Goal: Find specific page/section: Find specific page/section

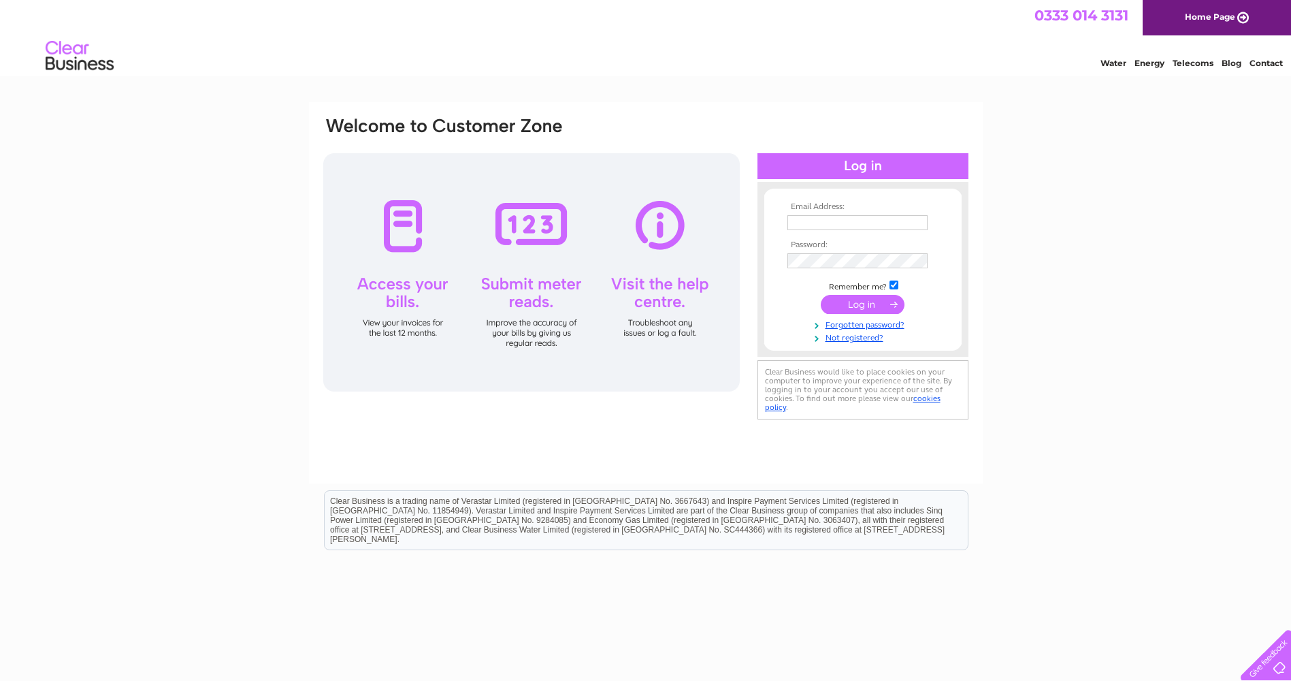
type input "legbourne.electrical@gmail.com"
click at [853, 300] on input "submit" at bounding box center [863, 304] width 84 height 19
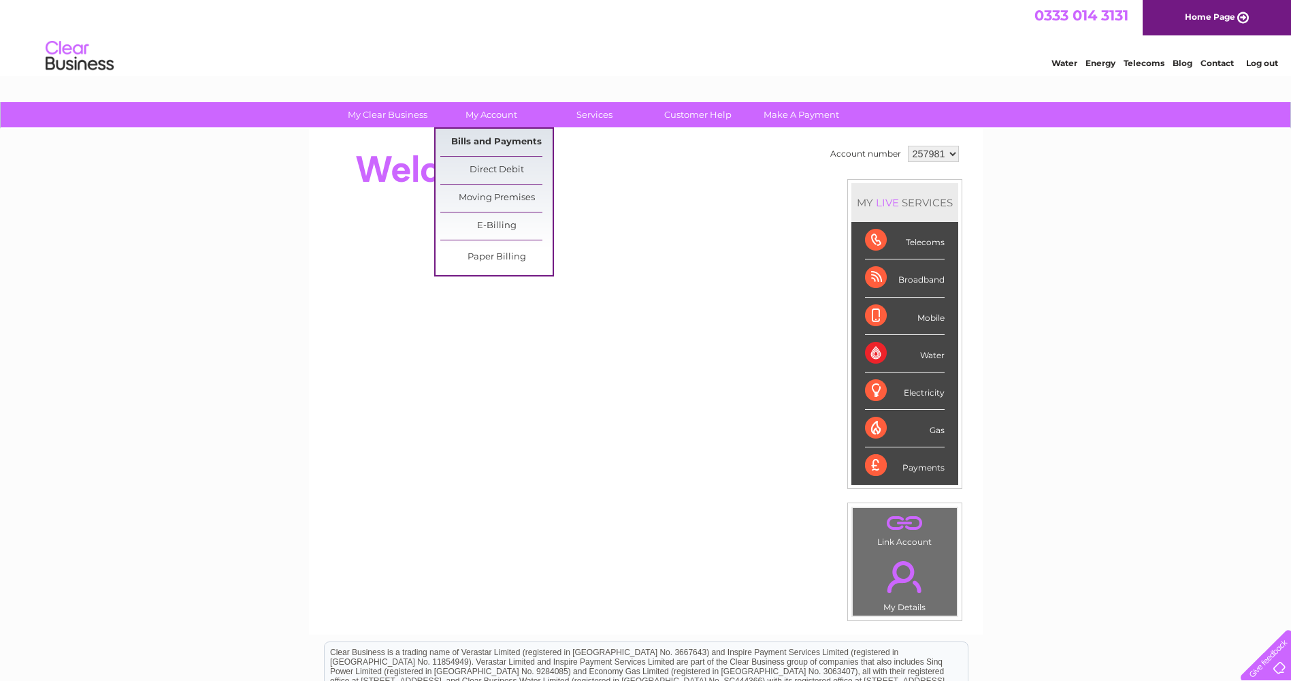
click at [485, 137] on link "Bills and Payments" at bounding box center [496, 142] width 112 height 27
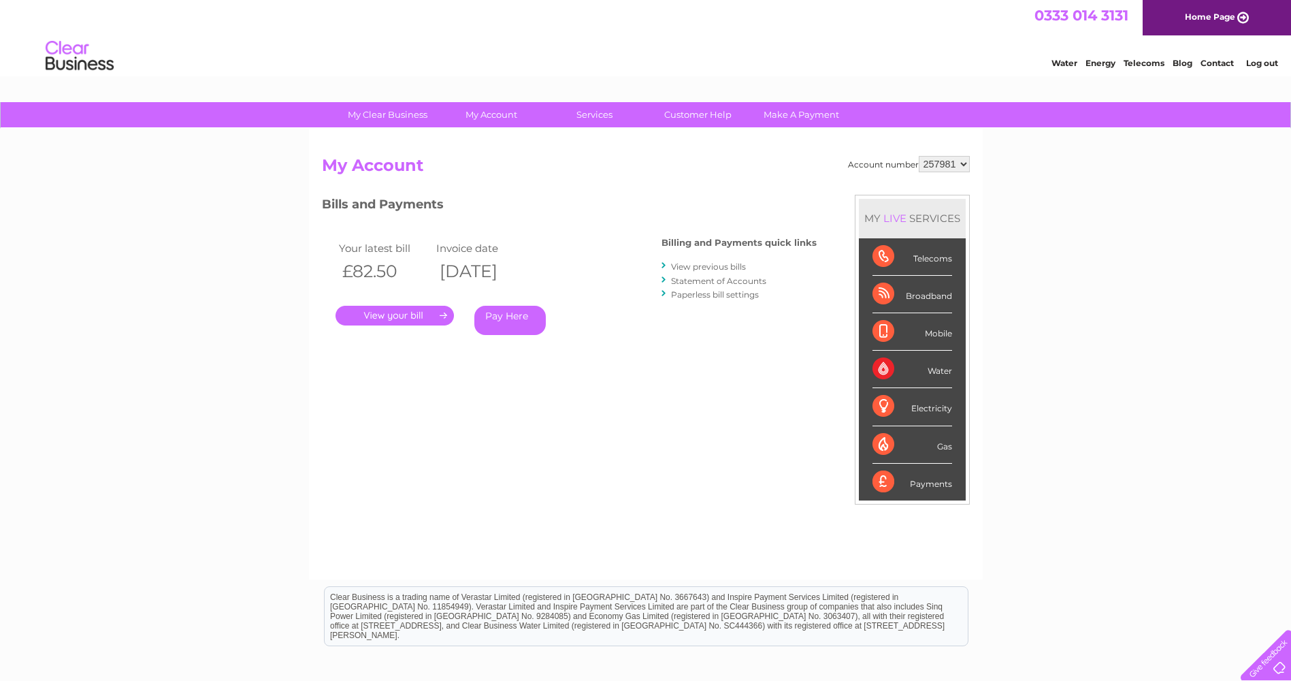
click at [393, 310] on link "." at bounding box center [395, 316] width 118 height 20
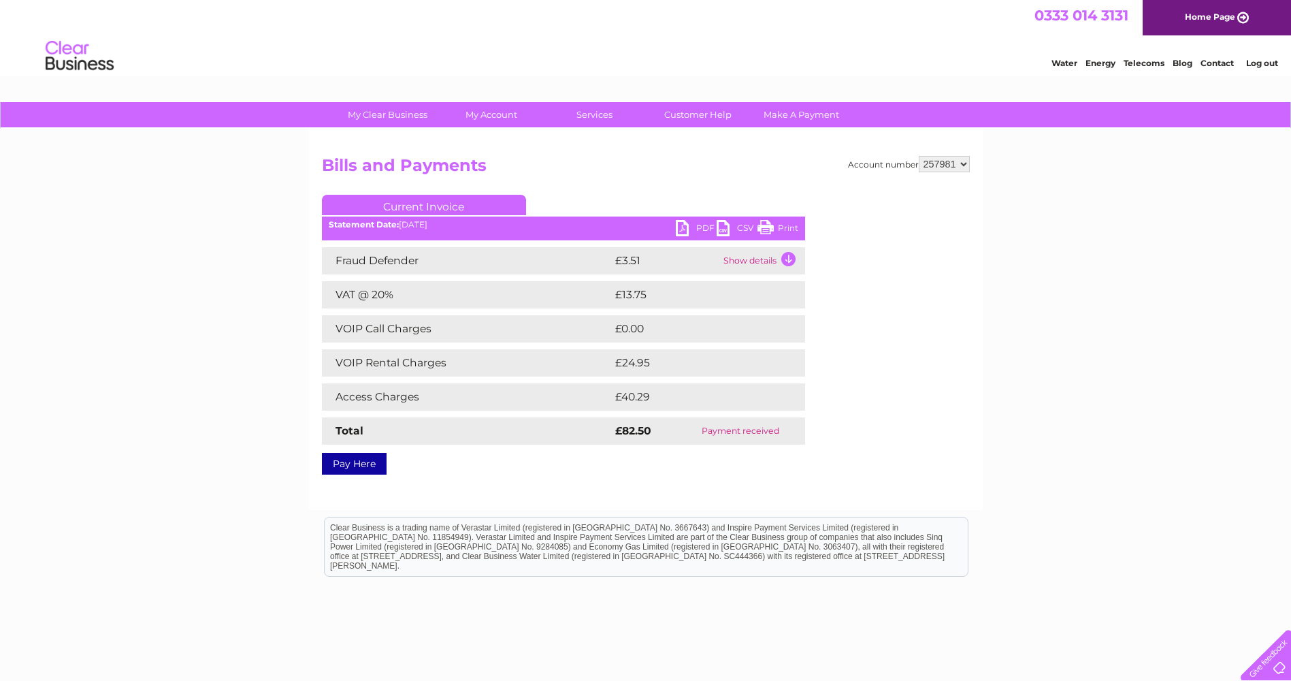
click at [683, 221] on link "PDF" at bounding box center [696, 230] width 41 height 20
